Goal: Transaction & Acquisition: Purchase product/service

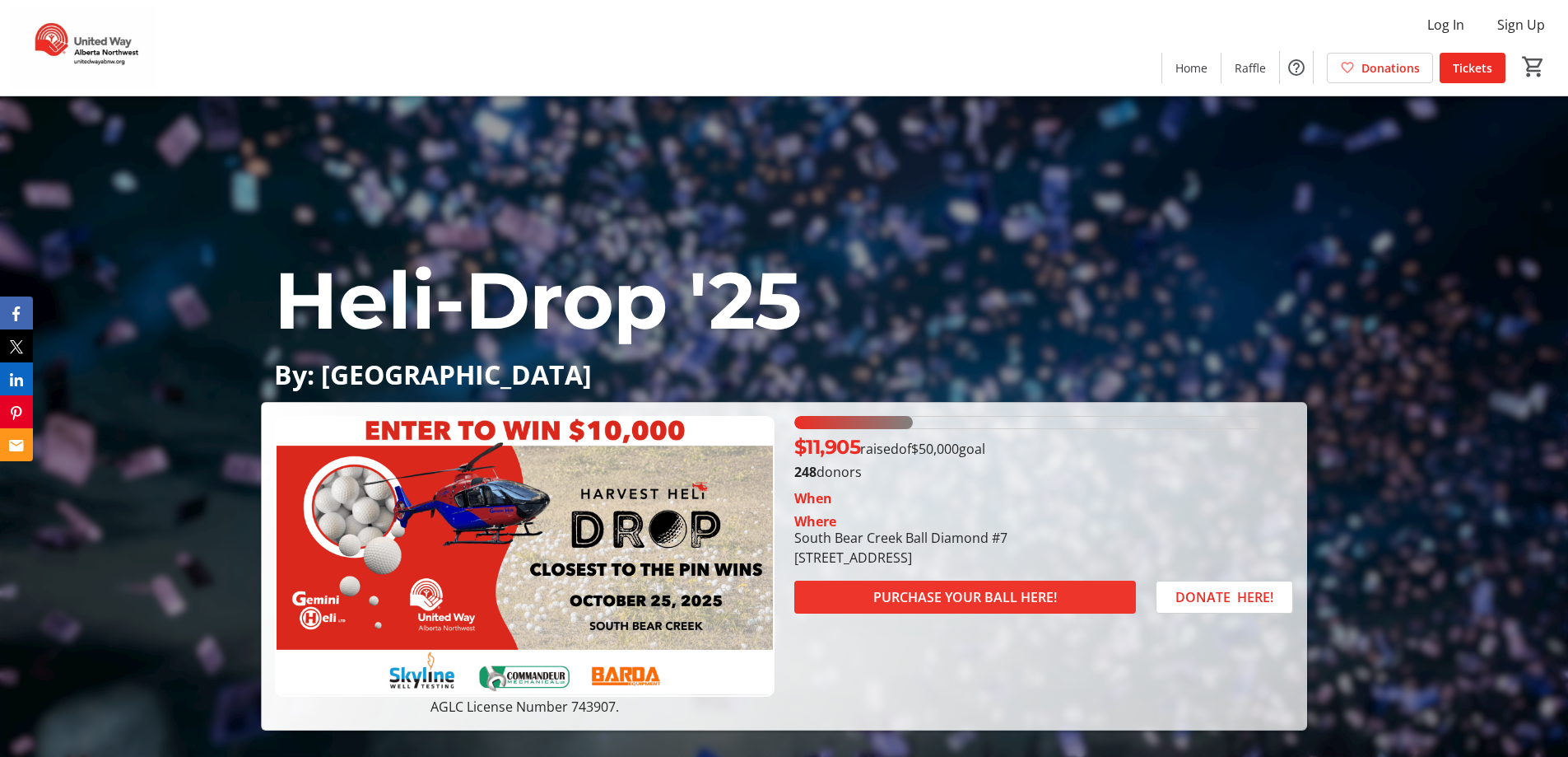
click at [1033, 605] on span "PURCHASE YOUR BALL HERE!" at bounding box center [965, 597] width 184 height 20
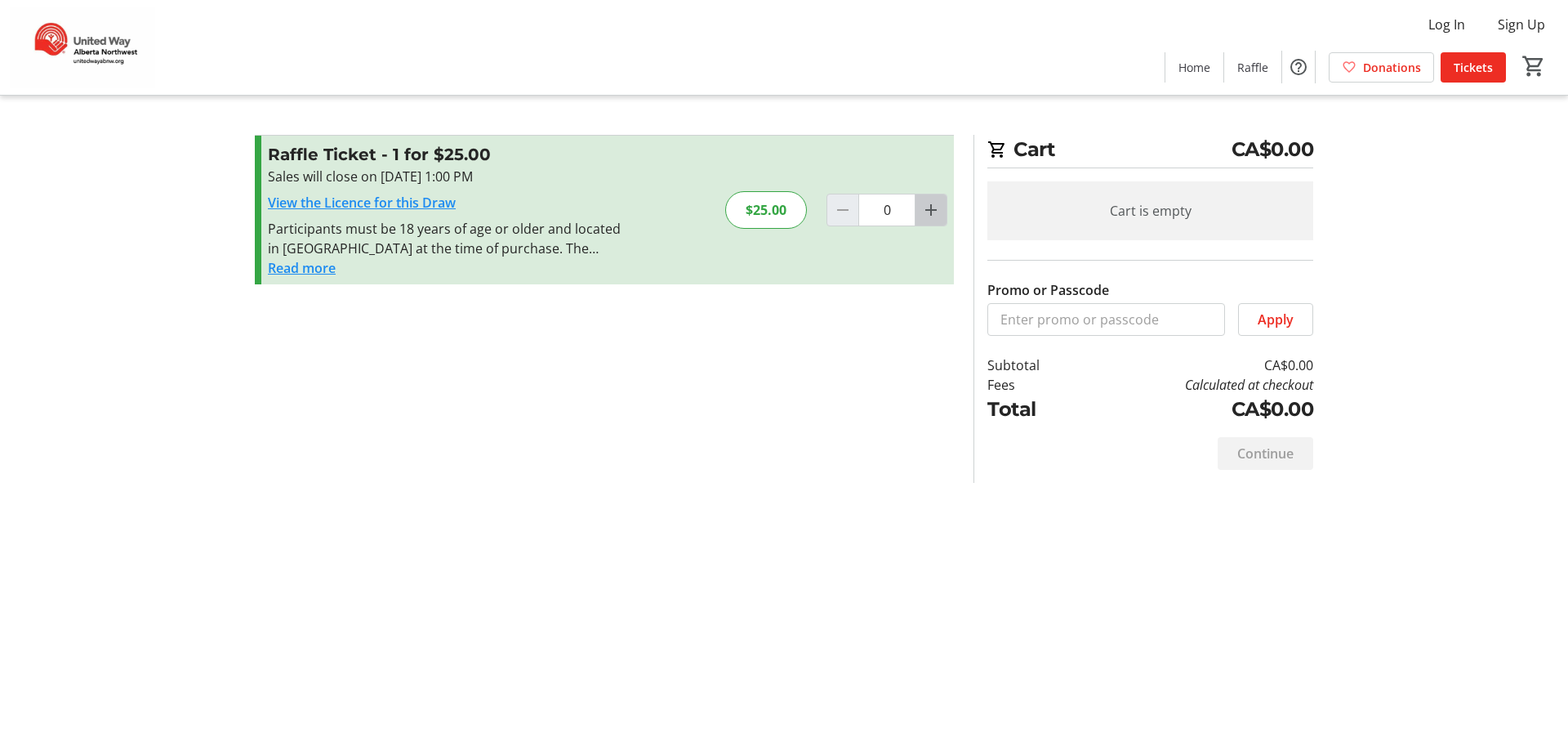
click at [927, 207] on mat-icon "Increment by one" at bounding box center [931, 210] width 20 height 20
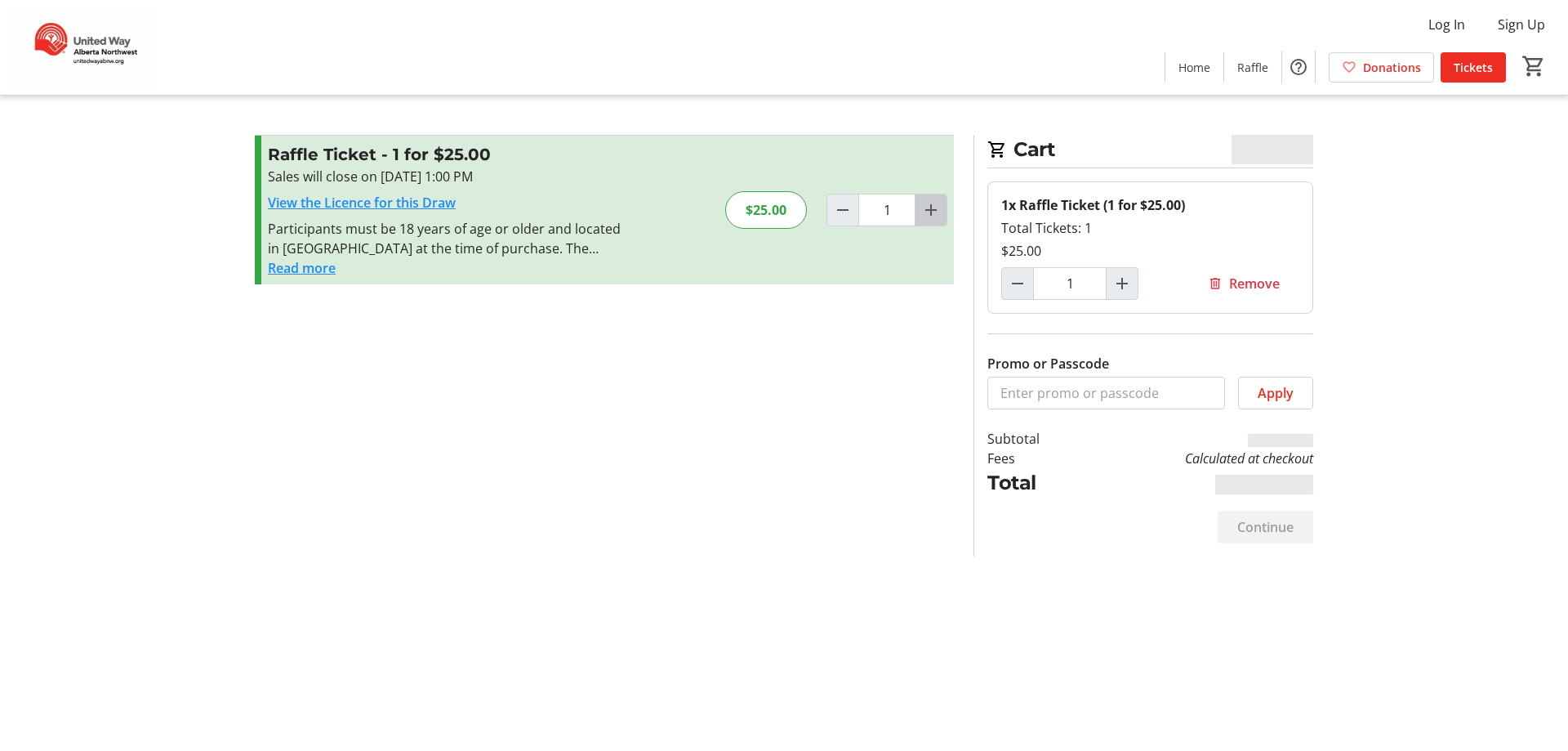
click at [927, 207] on mat-icon "Increment by one" at bounding box center [931, 210] width 20 height 20
type input "3"
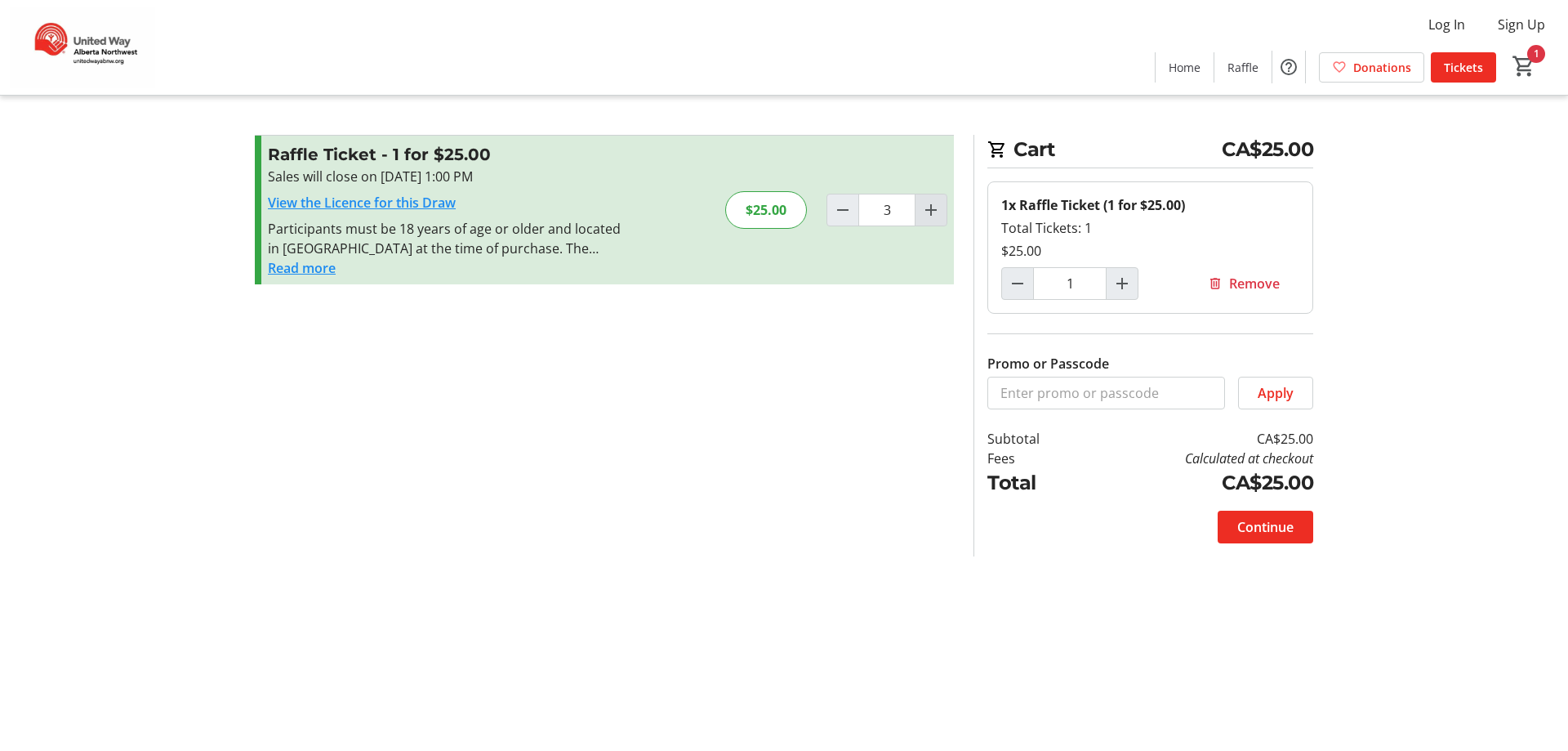
type input "3"
click at [927, 207] on mat-icon "Increment by one" at bounding box center [931, 210] width 20 height 20
type input "4"
click at [1259, 520] on span "Continue" at bounding box center [1265, 527] width 57 height 20
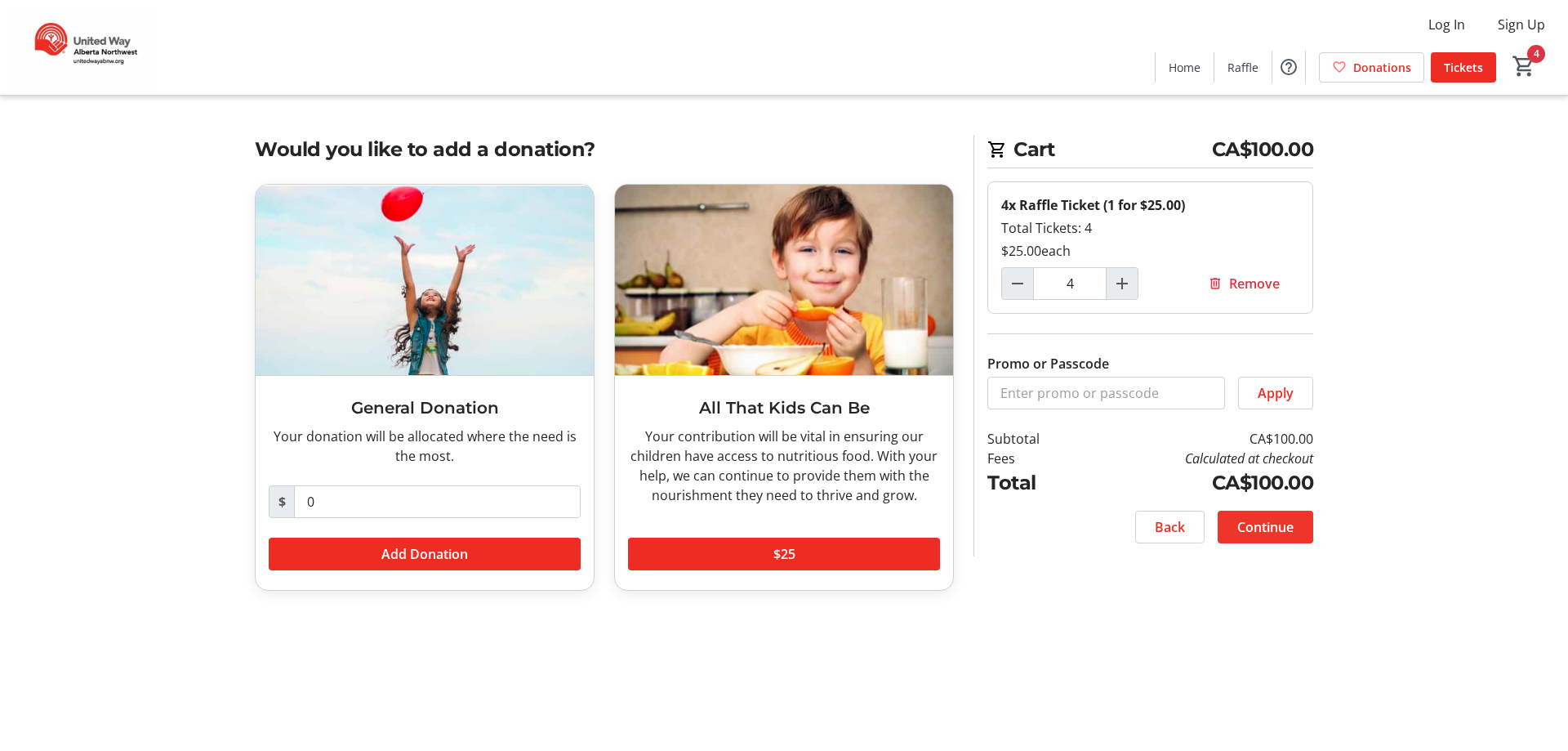
click at [1254, 527] on span "Continue" at bounding box center [1265, 527] width 57 height 20
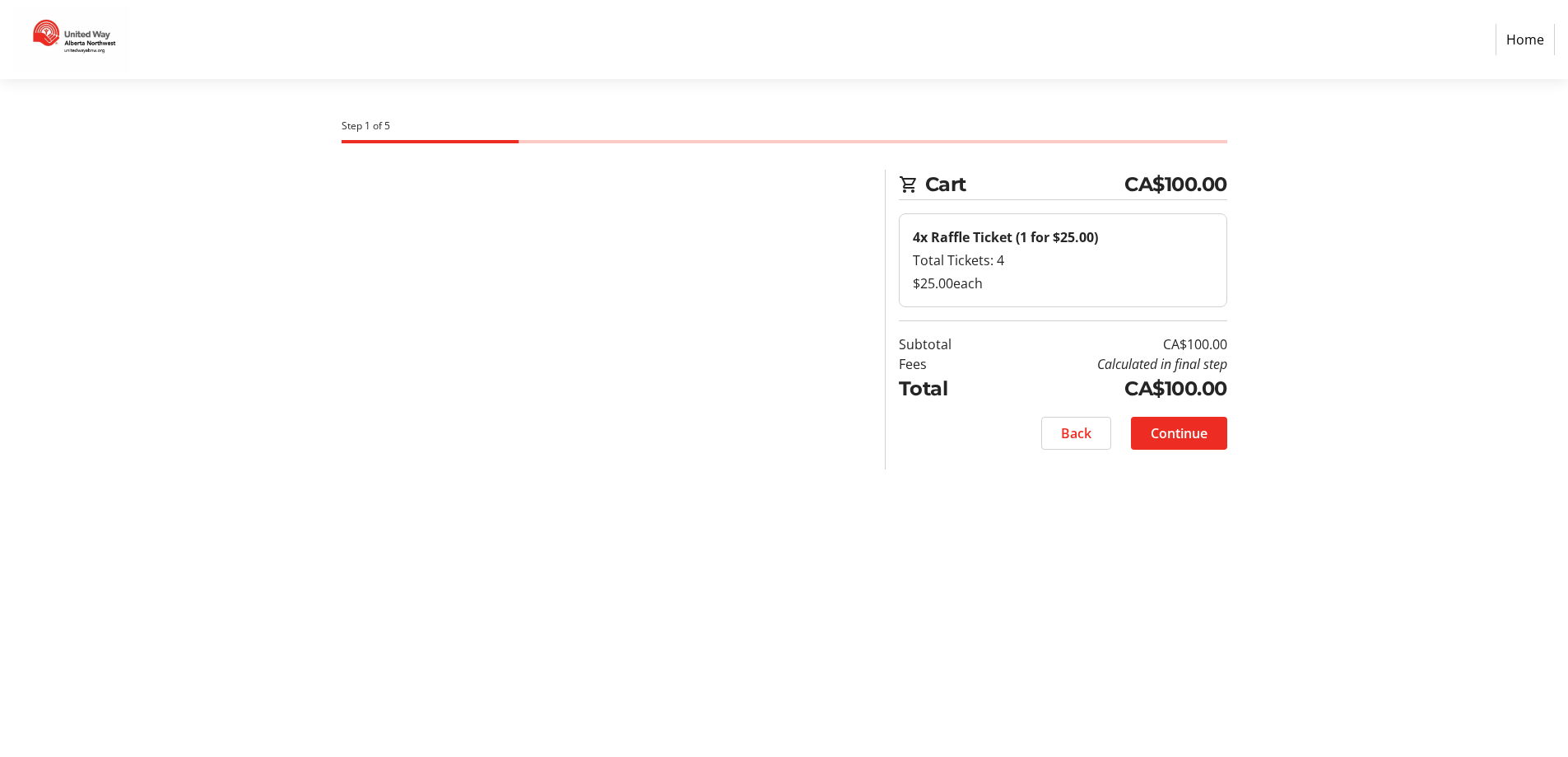
select select "CA"
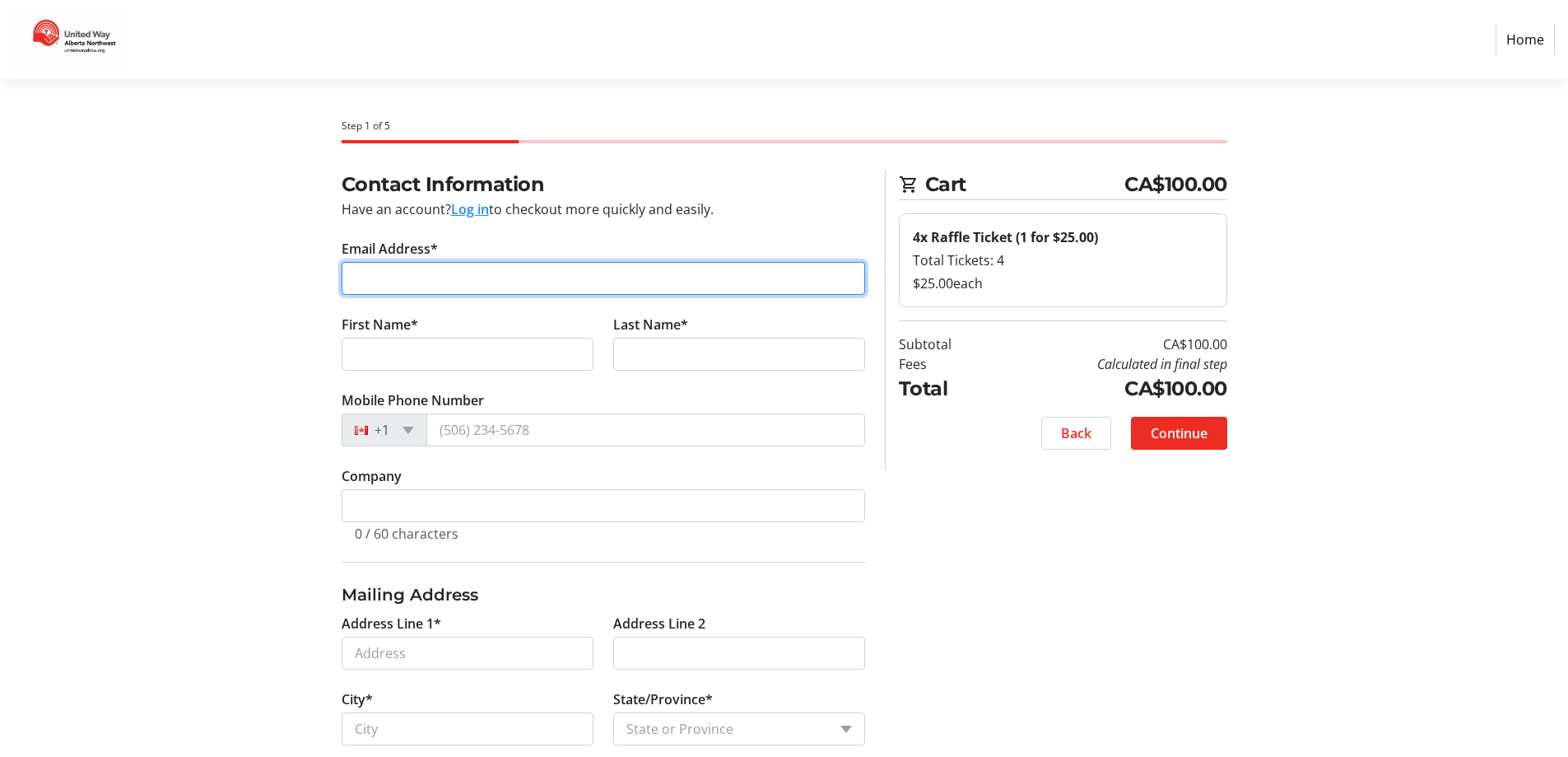
click at [479, 268] on input "Email Address*" at bounding box center [603, 278] width 524 height 33
type input "[EMAIL_ADDRESS][DOMAIN_NAME]"
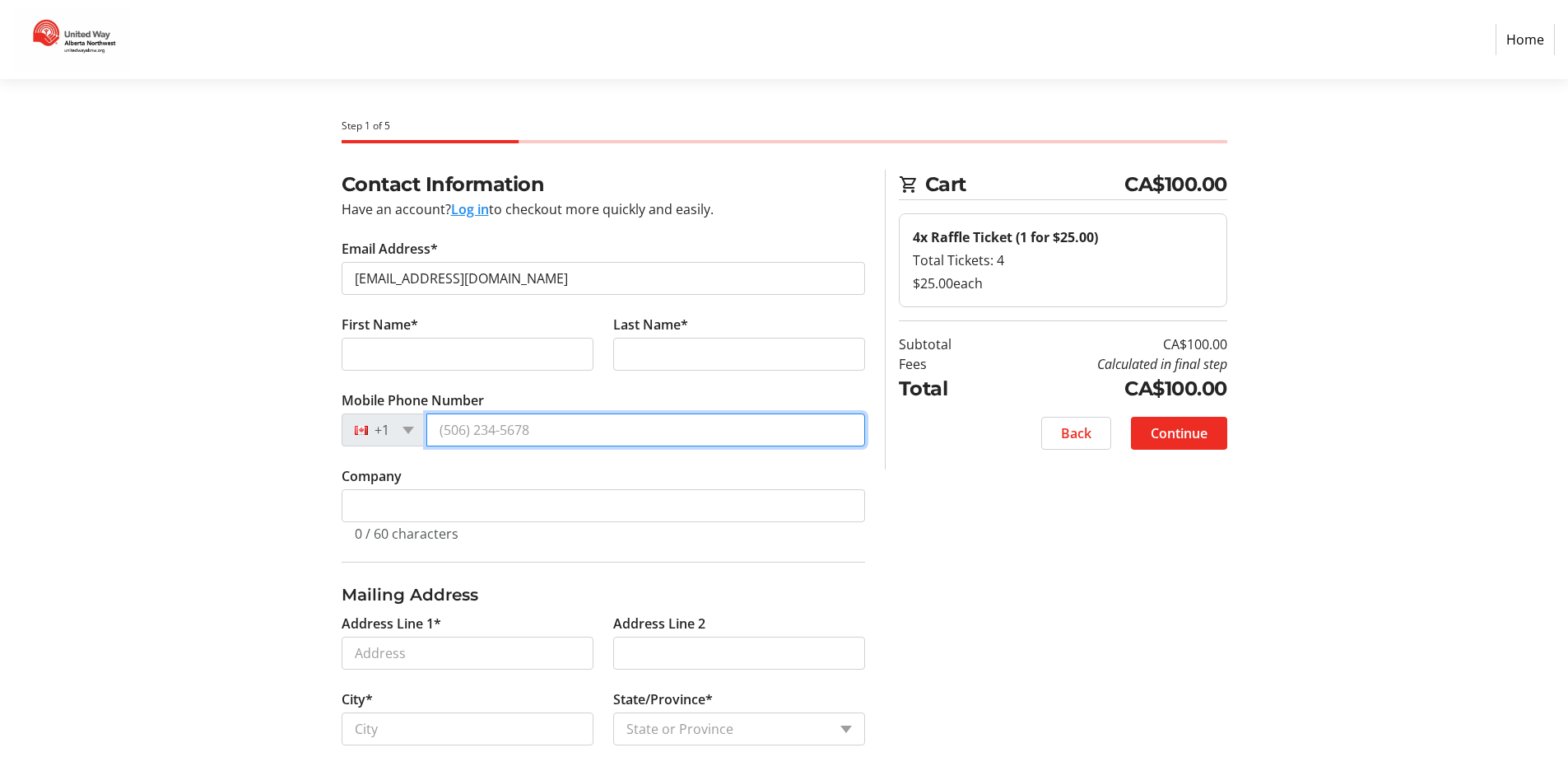
type input "[PHONE_NUMBER]"
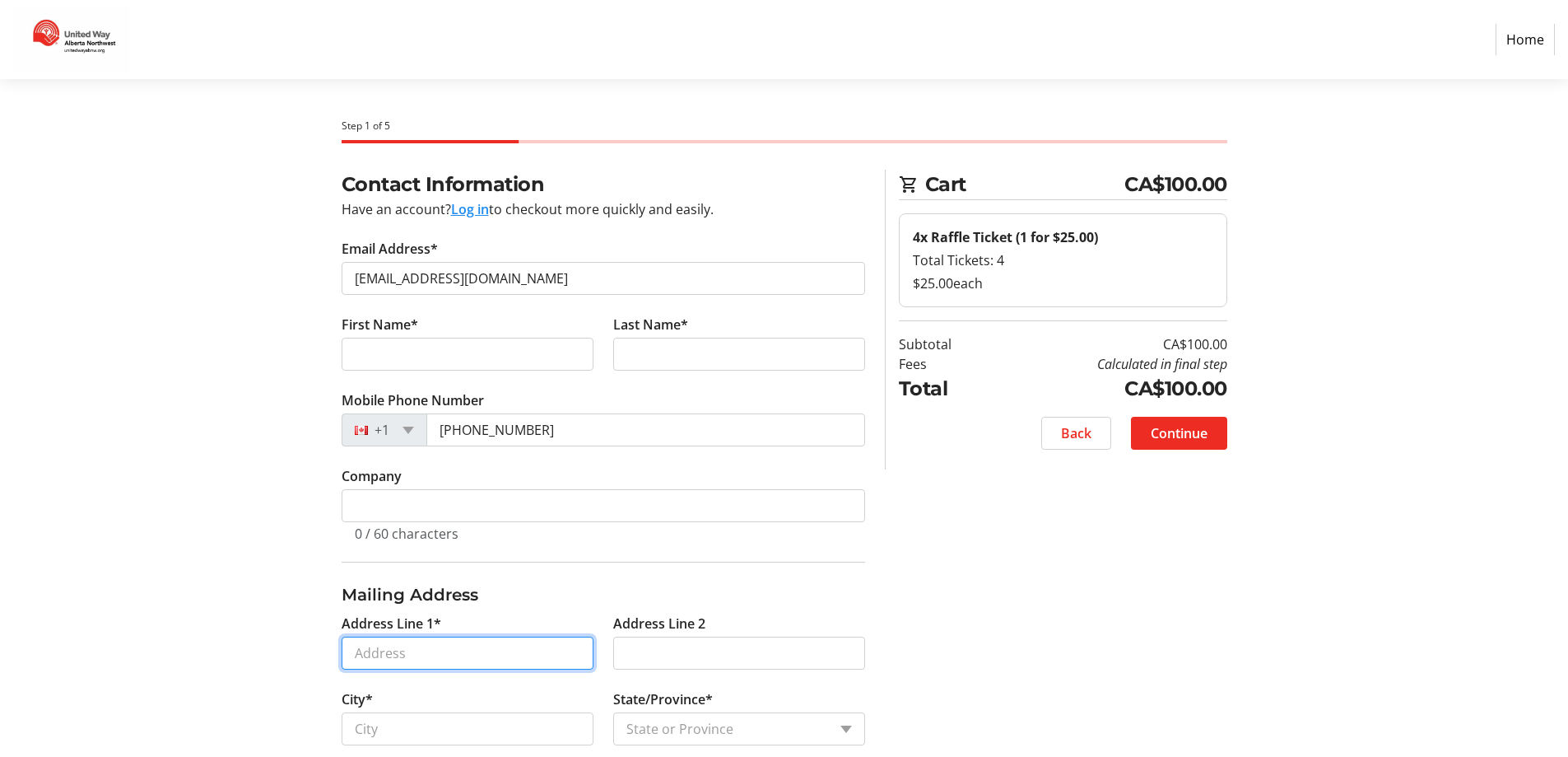
type input "[STREET_ADDRESS]"
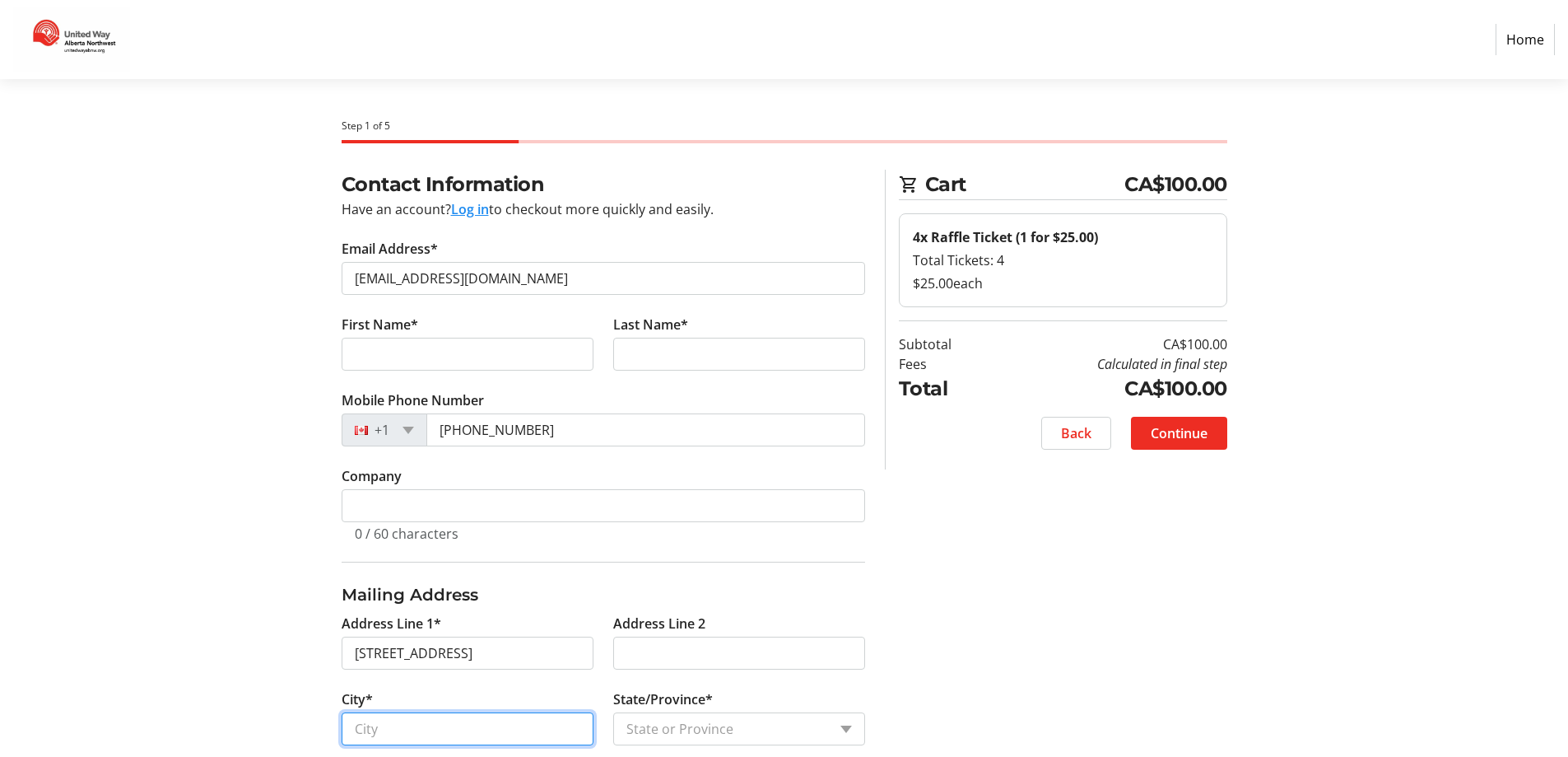
type input "[GEOGRAPHIC_DATA]"
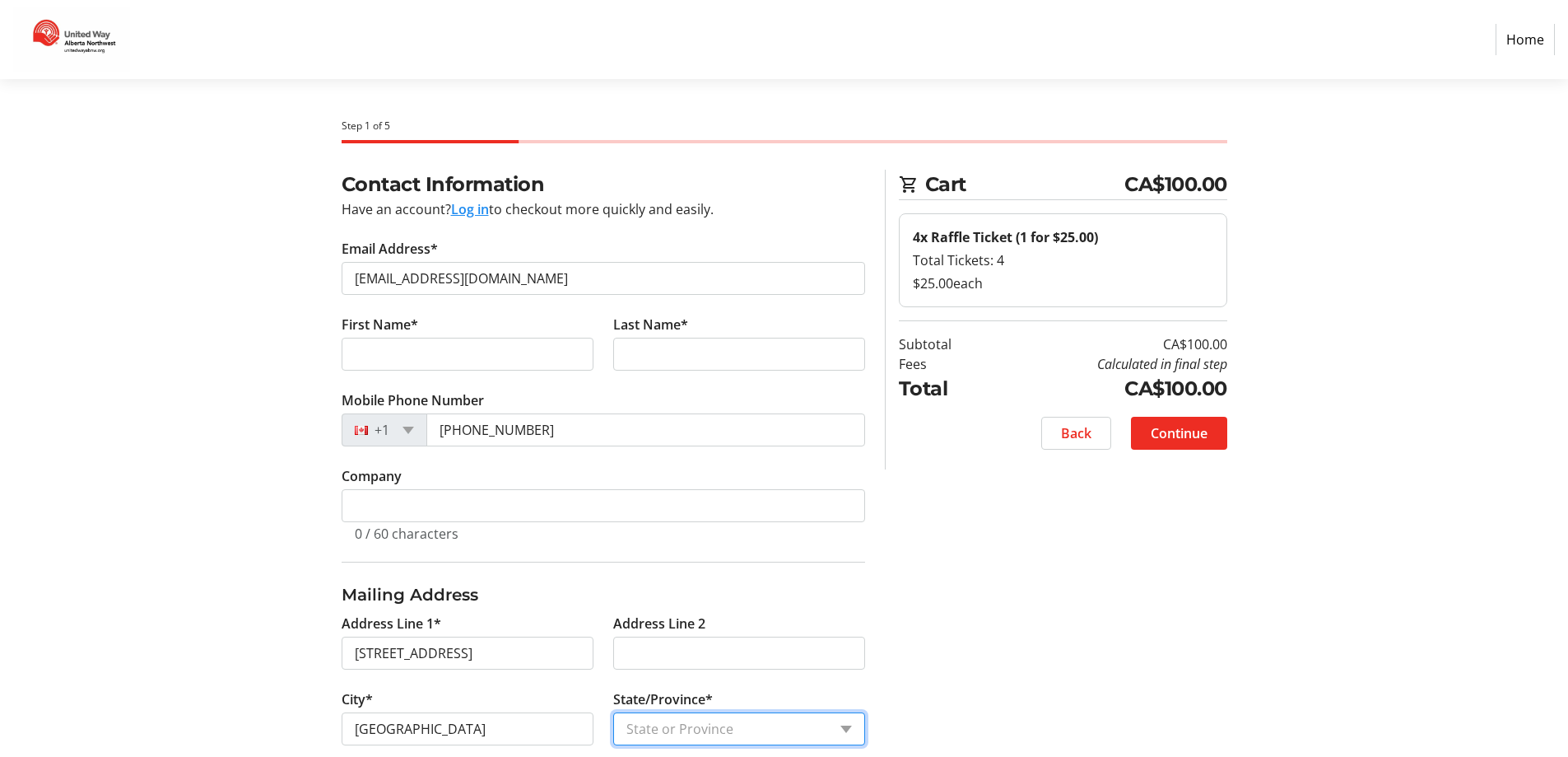
select select "AB"
type input "T8W0G5"
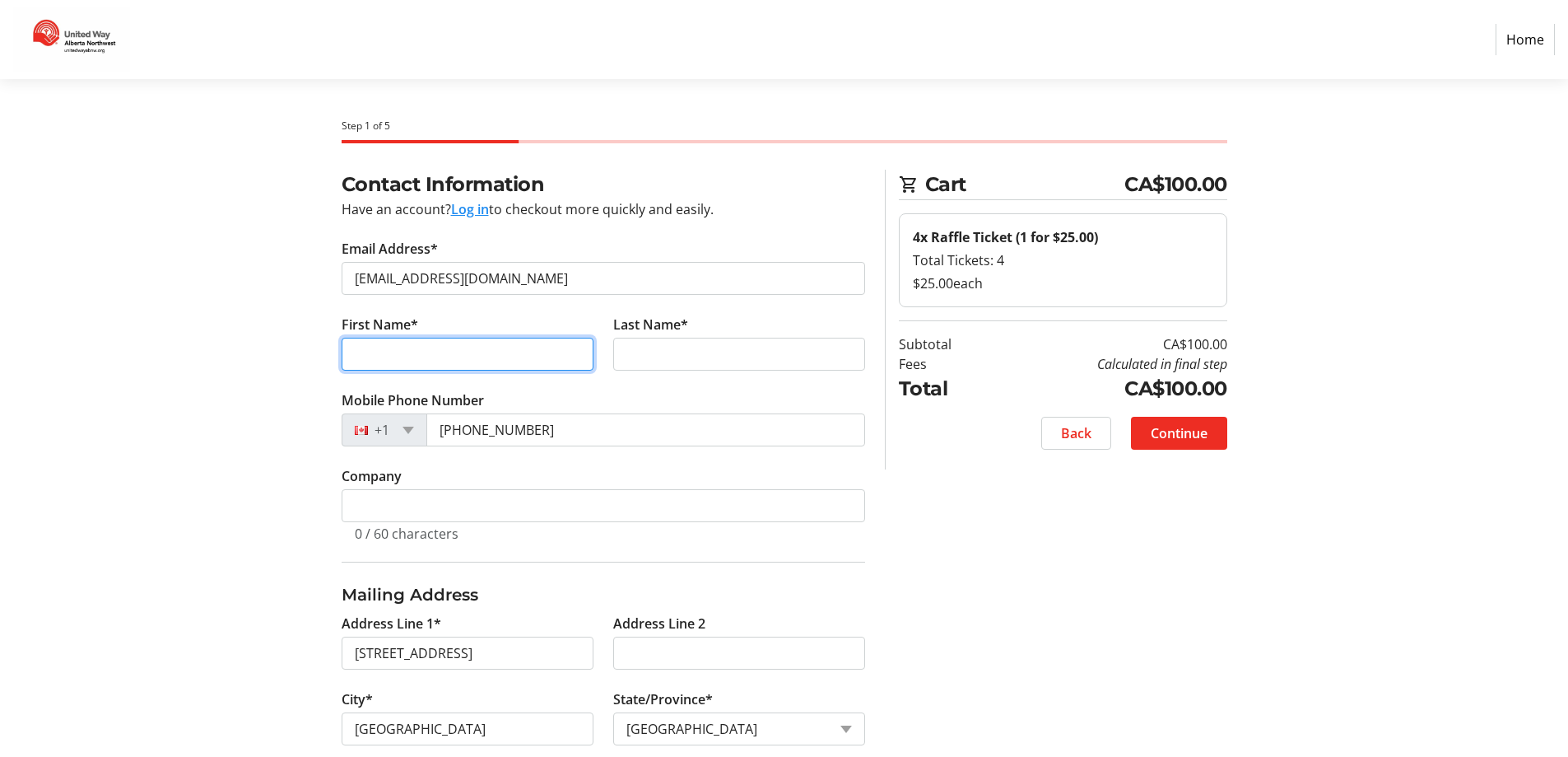
click at [468, 340] on input "First Name*" at bounding box center [468, 354] width 252 height 33
type input "[PERSON_NAME]"
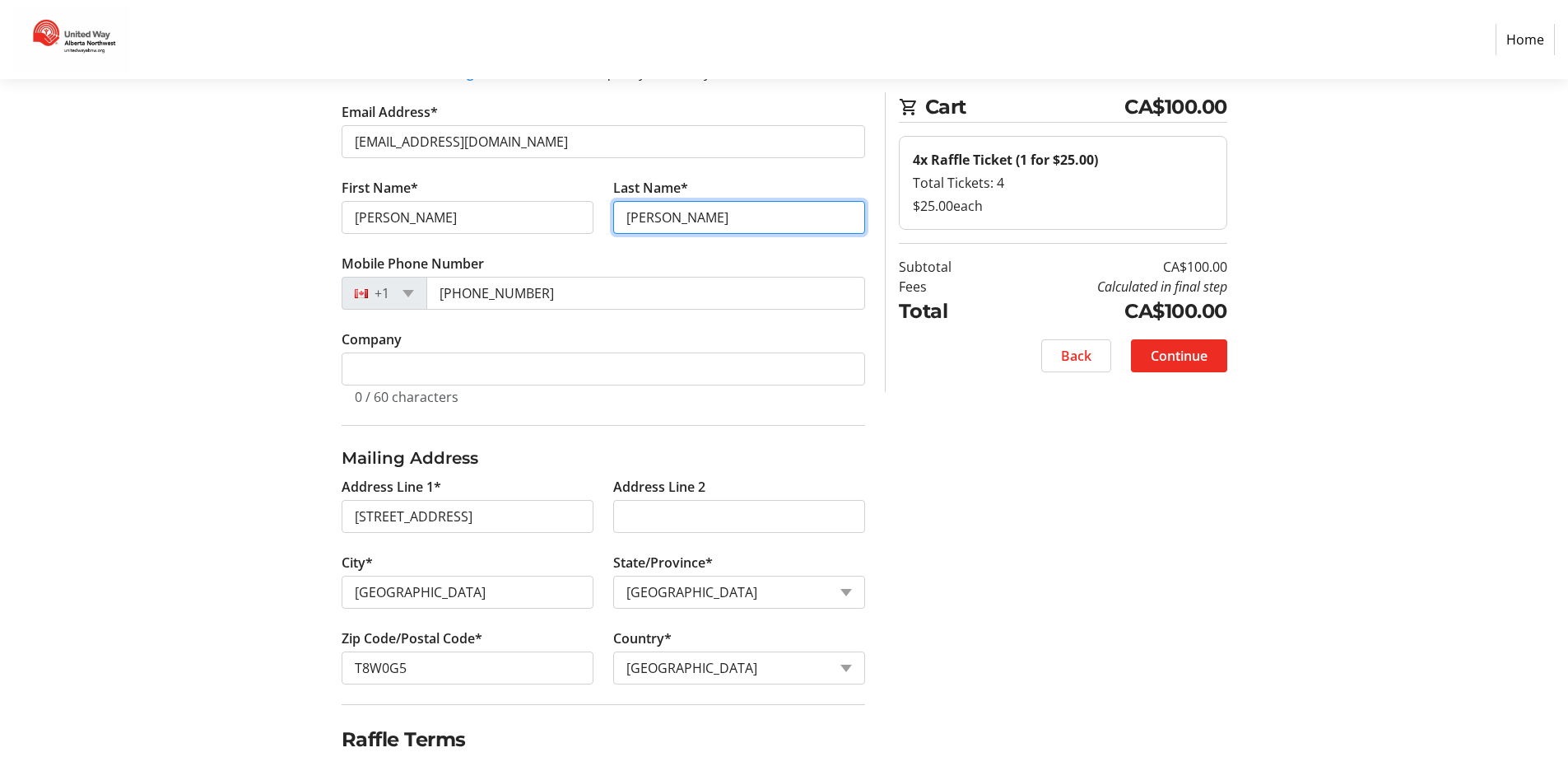
scroll to position [207, 0]
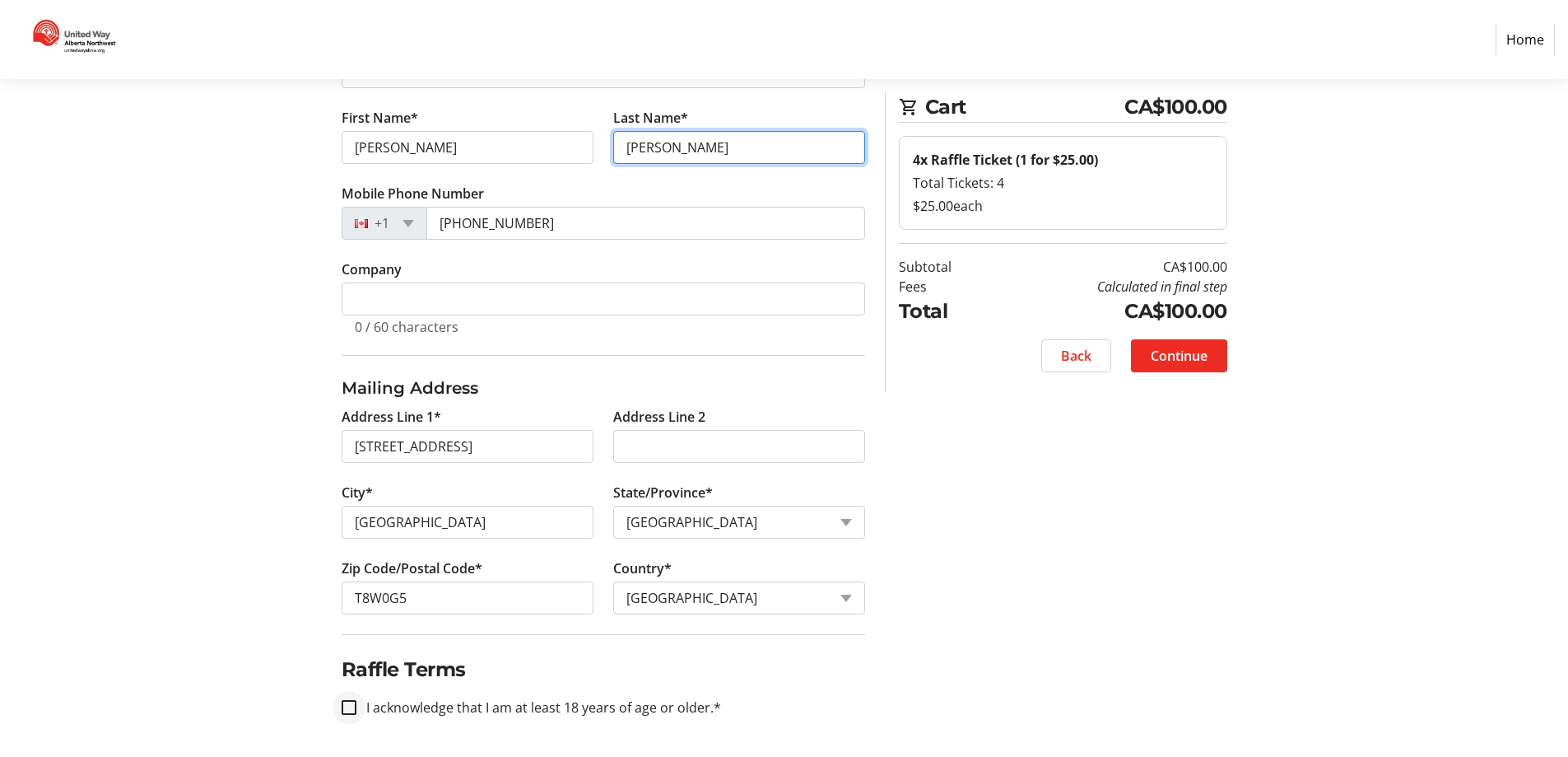
type input "[PERSON_NAME]"
click at [351, 706] on input "I acknowledge that I am at least 18 years of age or older.*" at bounding box center [349, 707] width 14 height 14
checkbox input "true"
click at [1195, 360] on span "Continue" at bounding box center [1179, 355] width 57 height 20
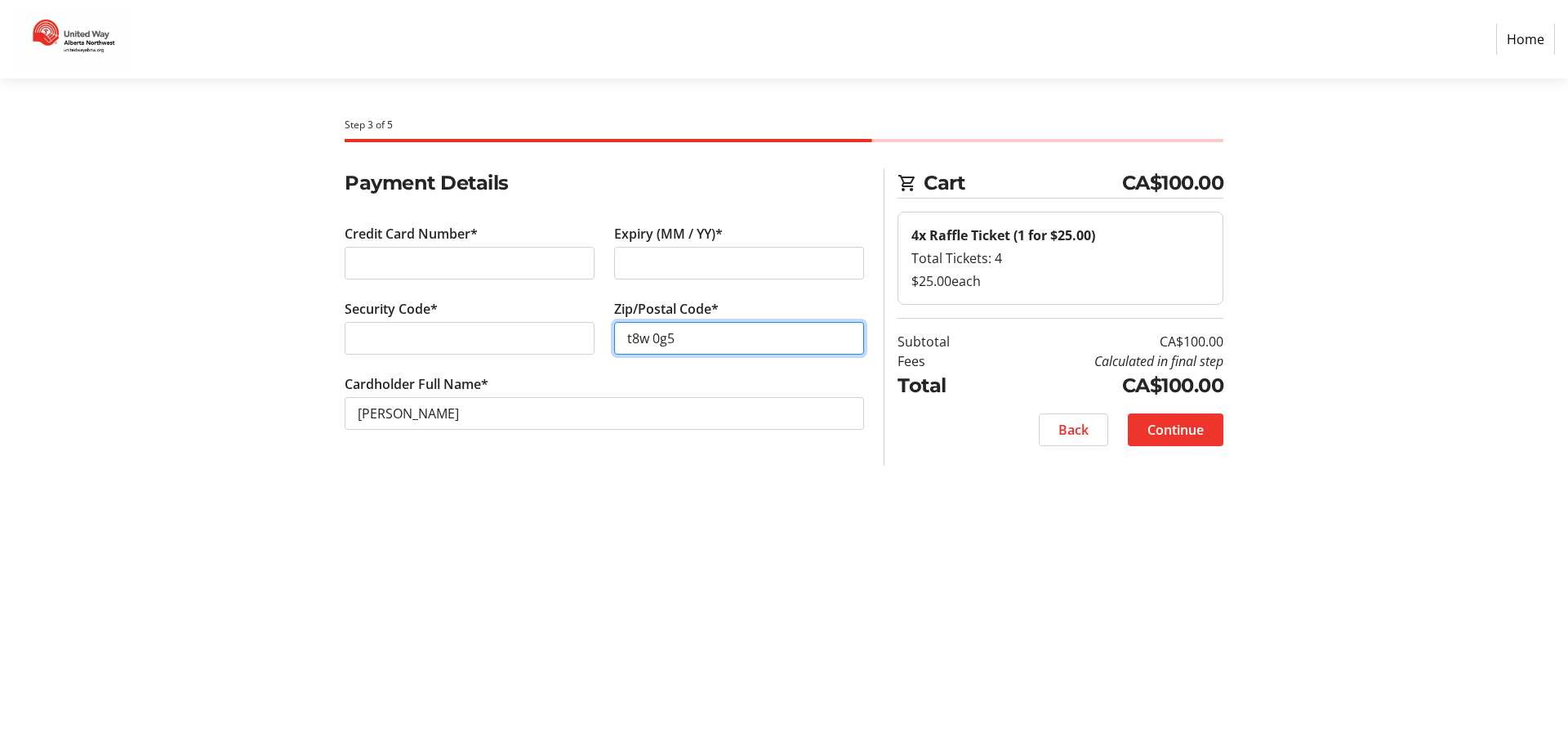
type input "t8w 0g5"
click at [1196, 424] on span "Continue" at bounding box center [1175, 430] width 57 height 20
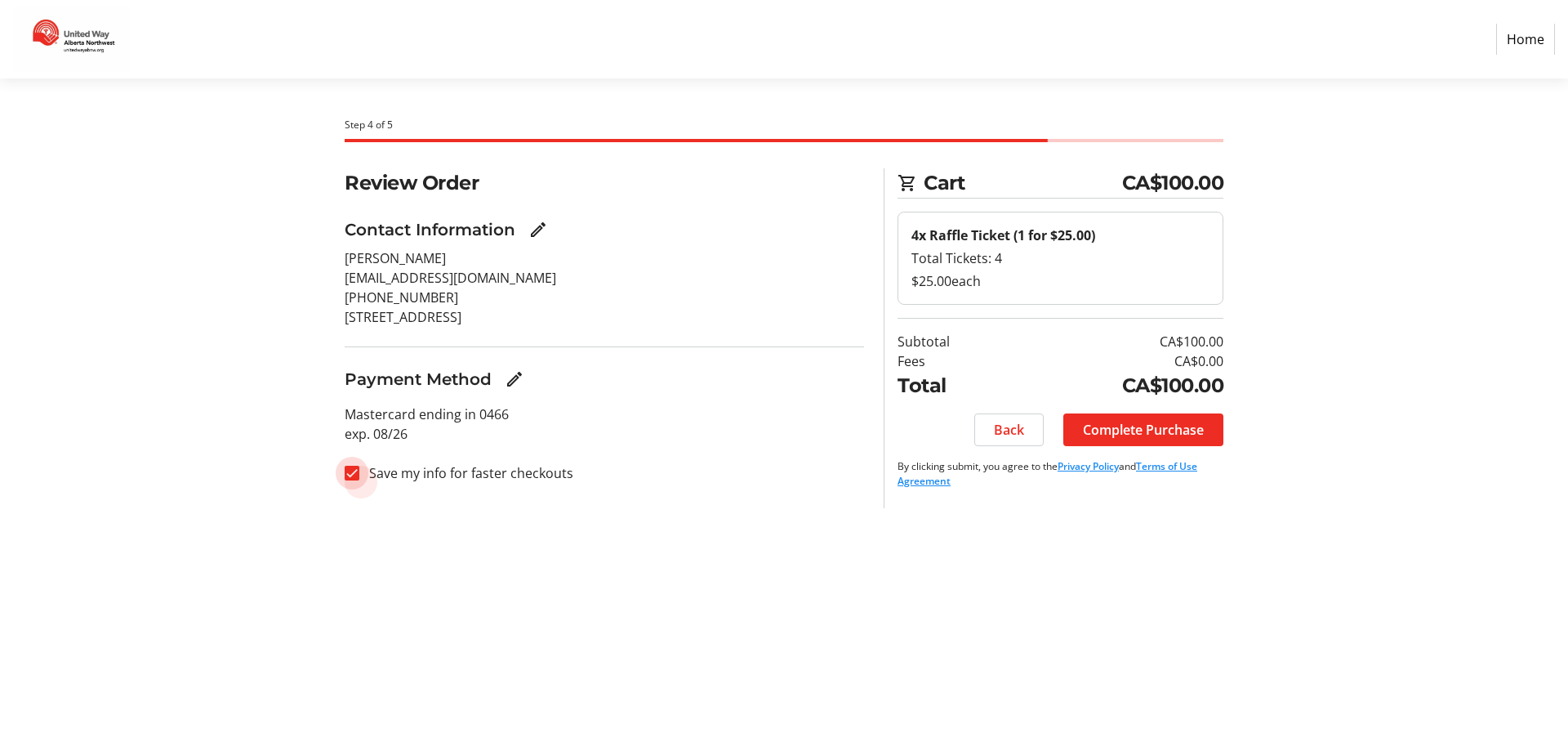
click at [352, 467] on input "Save my info for faster checkouts" at bounding box center [352, 473] width 14 height 14
checkbox input "false"
click at [1161, 424] on span "Complete Purchase" at bounding box center [1143, 430] width 121 height 20
